Goal: Task Accomplishment & Management: Manage account settings

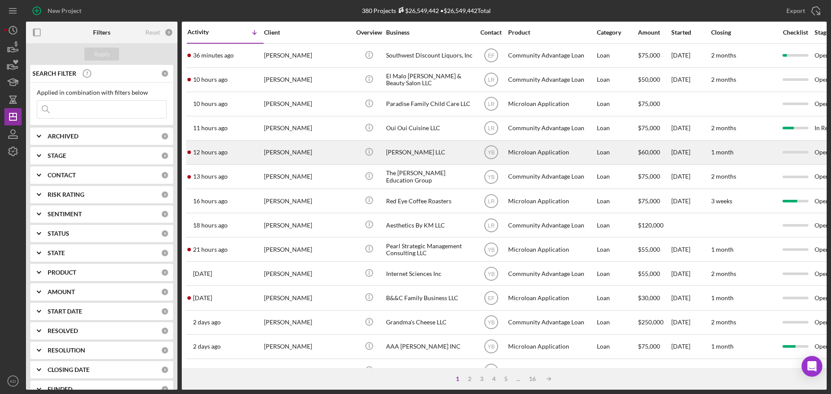
click at [410, 150] on div "[PERSON_NAME] LLC" at bounding box center [429, 152] width 87 height 23
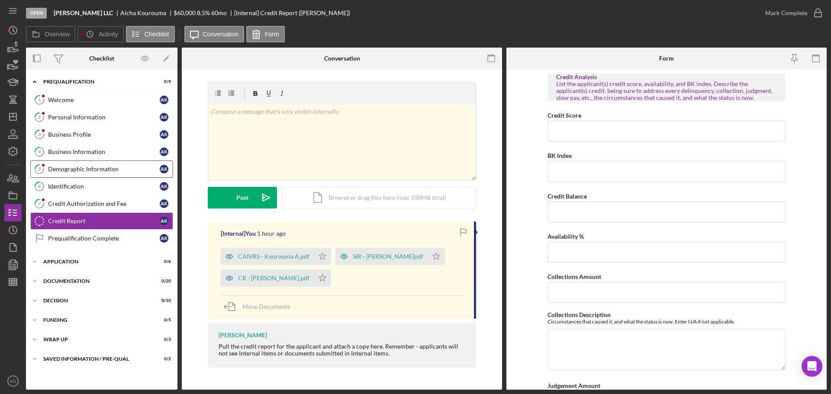
click at [67, 166] on div "Demographic Information" at bounding box center [104, 169] width 112 height 7
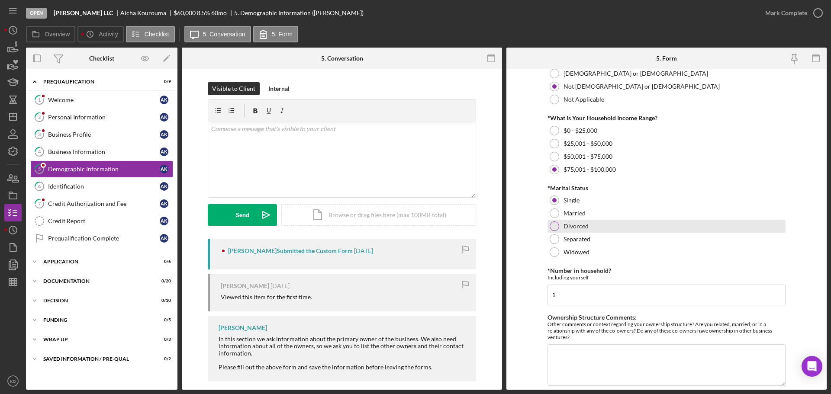
scroll to position [346, 0]
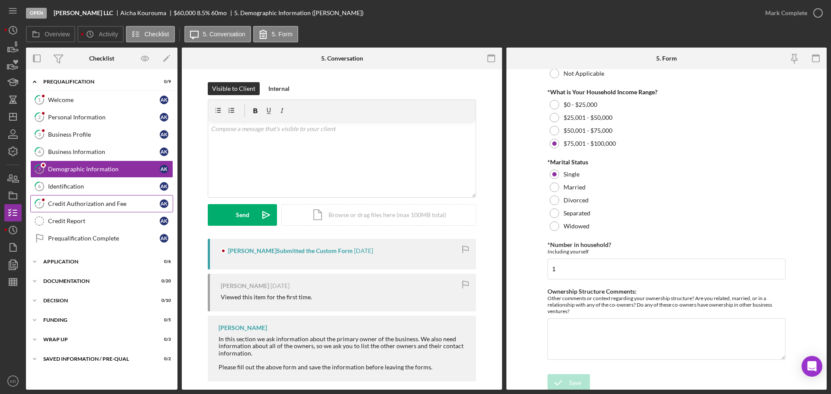
click at [67, 204] on div "Credit Authorization and Fee" at bounding box center [104, 203] width 112 height 7
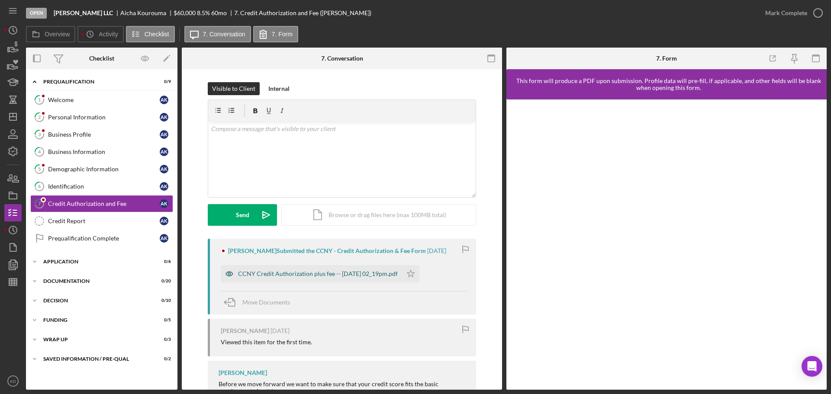
click at [342, 272] on div "CCNY Credit Authorization plus fee -- [DATE] 02_19pm.pdf" at bounding box center [318, 274] width 160 height 7
